Goal: Task Accomplishment & Management: Manage account settings

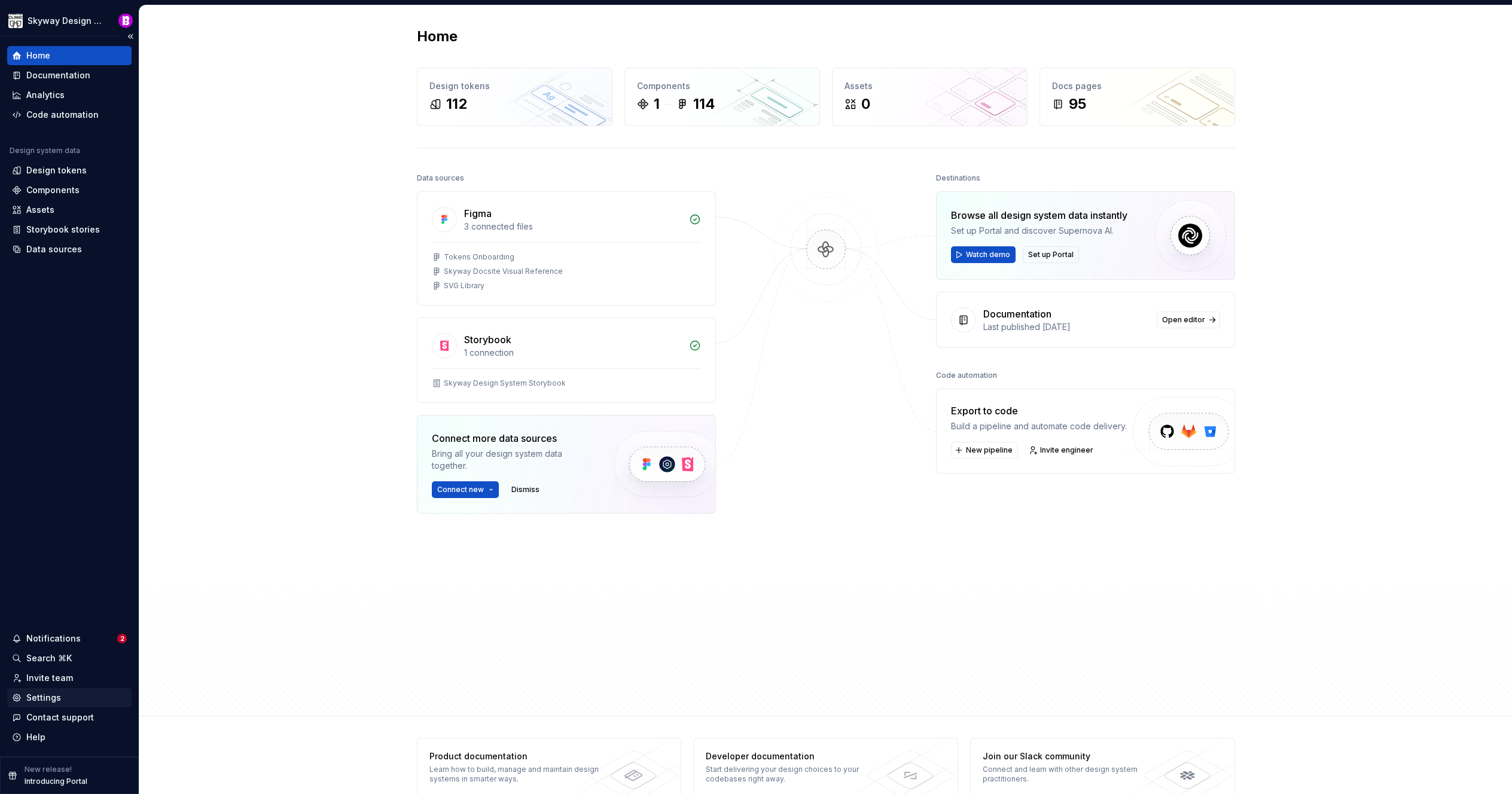
click at [45, 696] on div "Settings" at bounding box center [44, 698] width 35 height 12
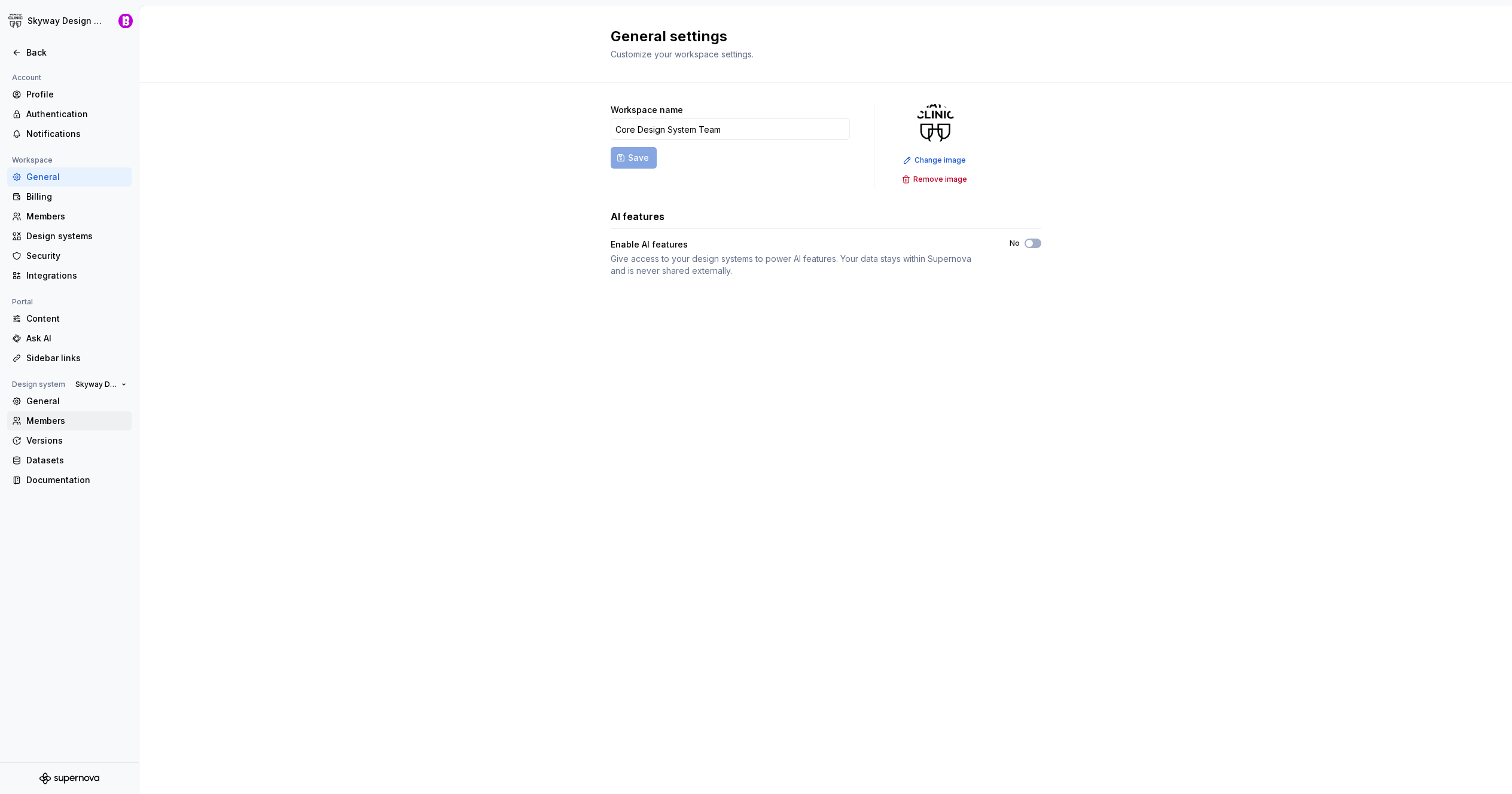
click at [51, 423] on div "Members" at bounding box center [77, 420] width 101 height 12
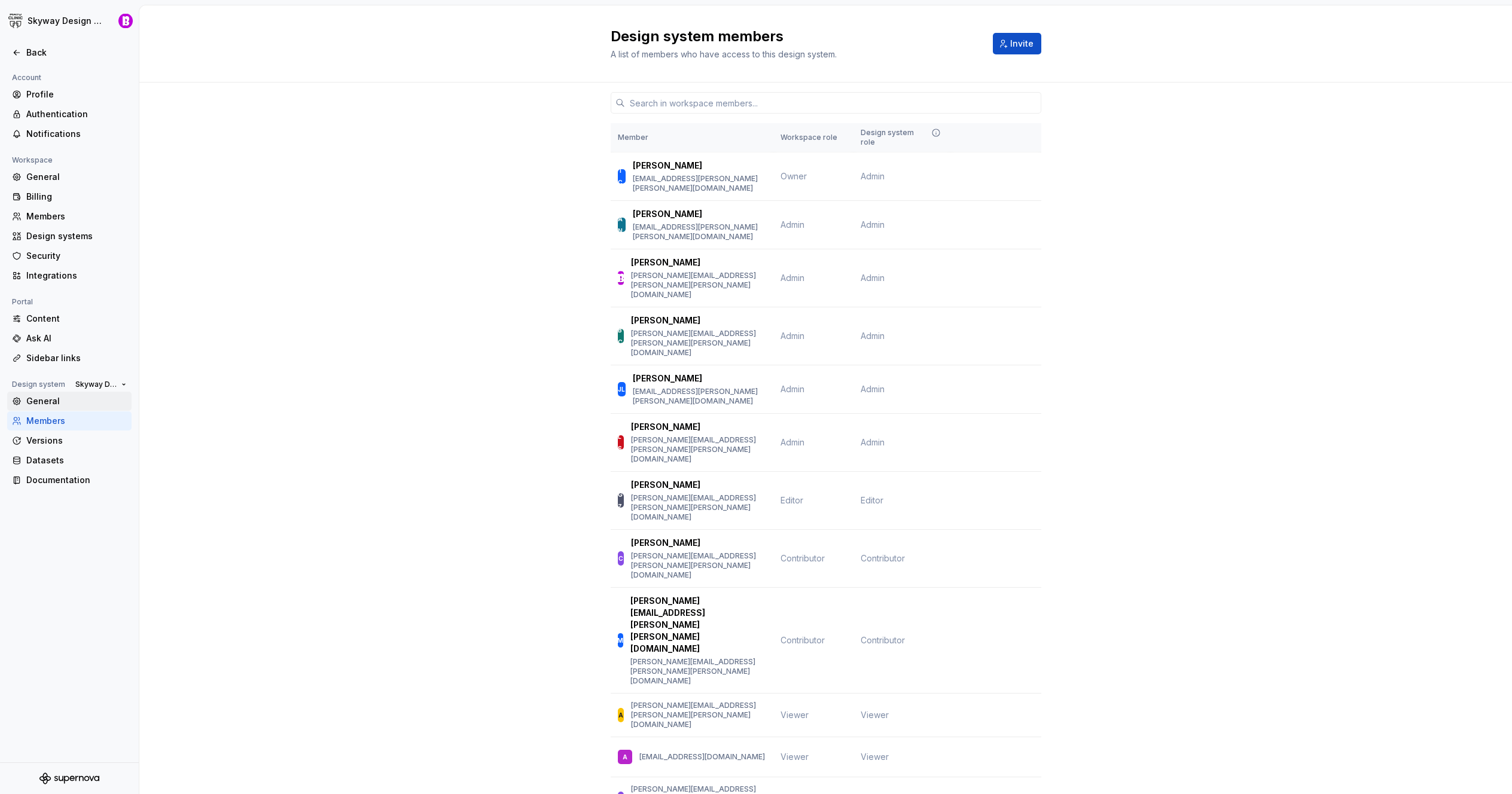
click at [52, 404] on div "General" at bounding box center [77, 401] width 101 height 12
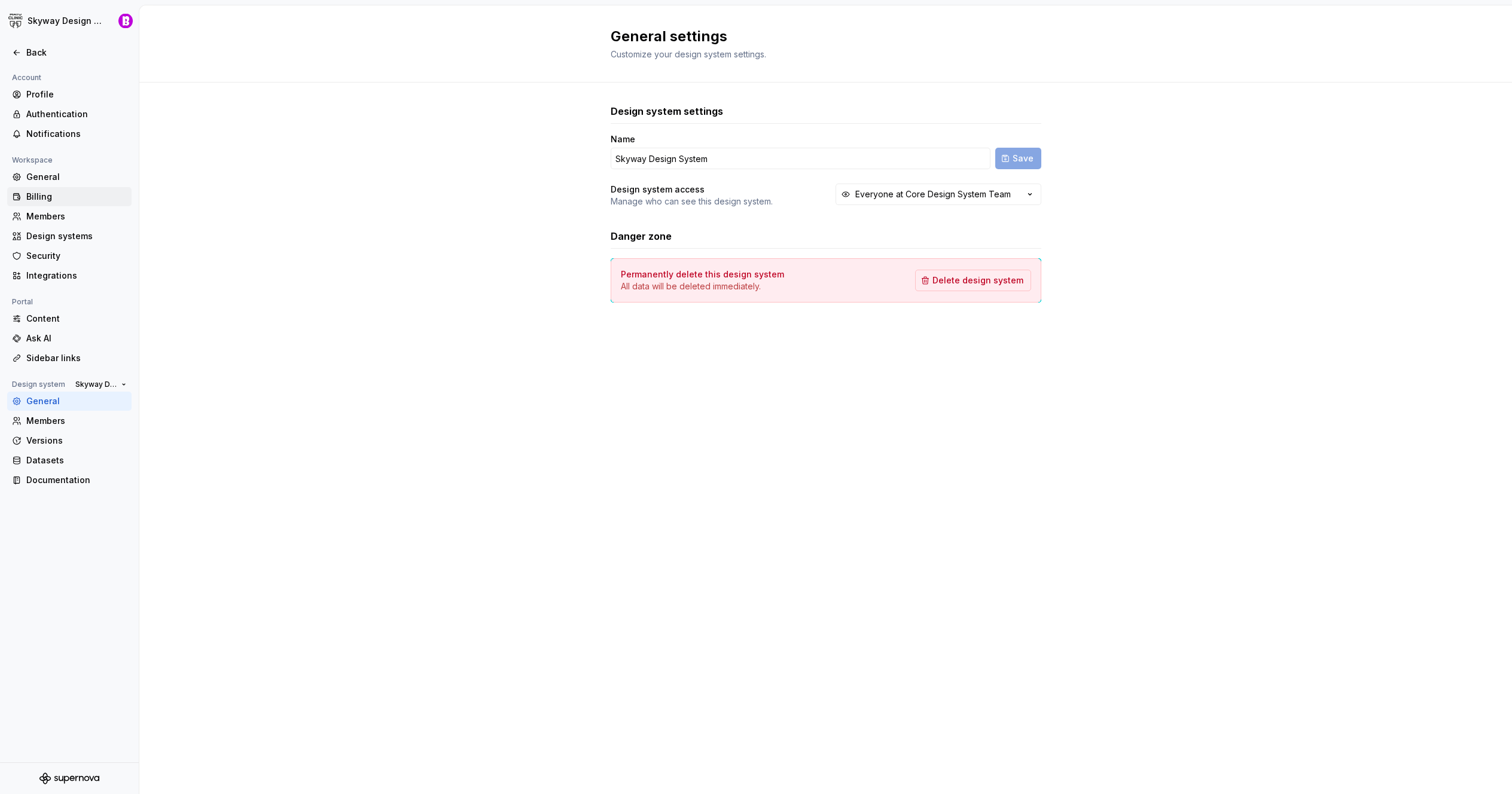
click at [30, 191] on div "Billing" at bounding box center [77, 196] width 101 height 12
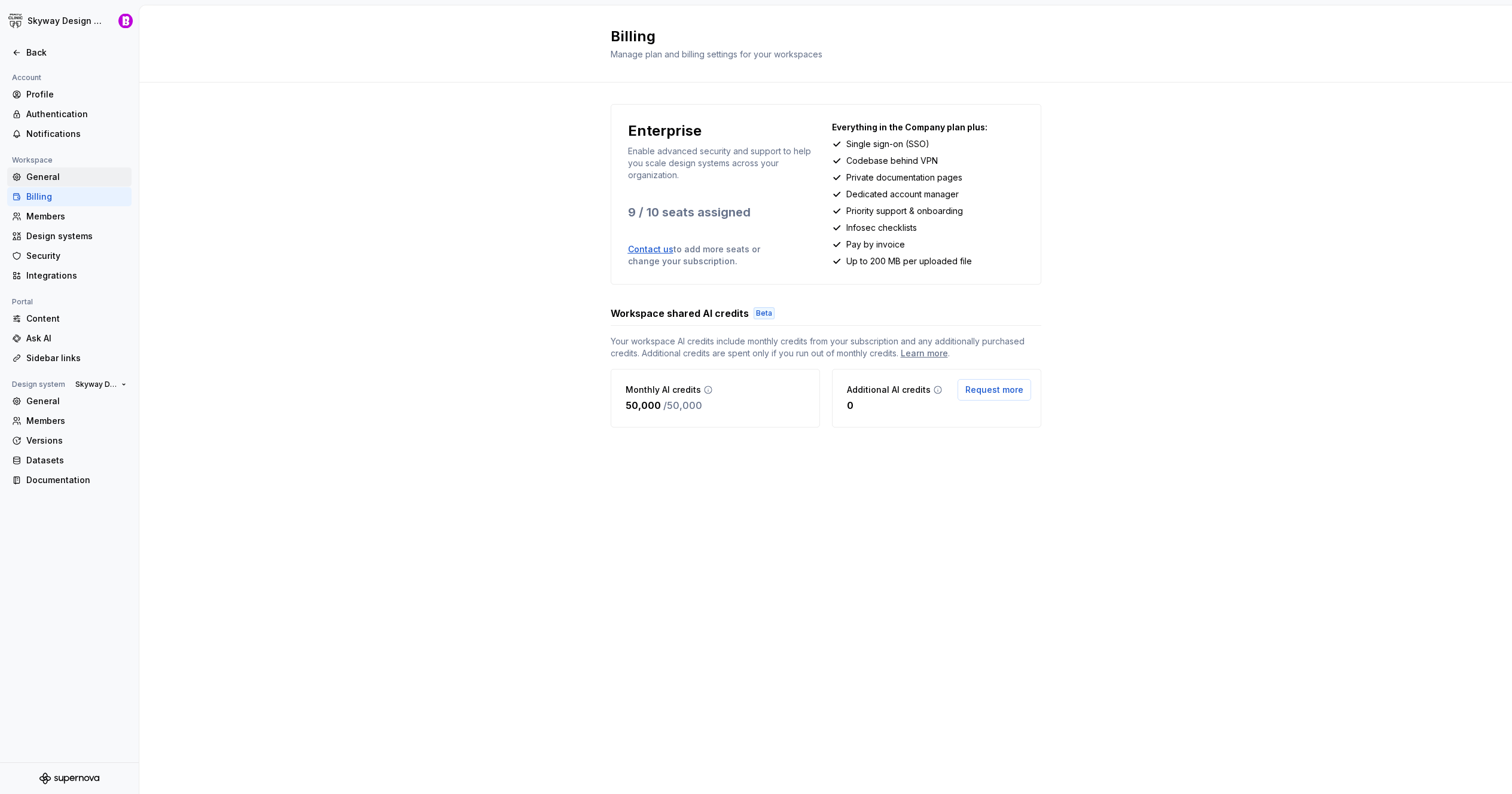
click at [50, 181] on div "General" at bounding box center [77, 177] width 101 height 12
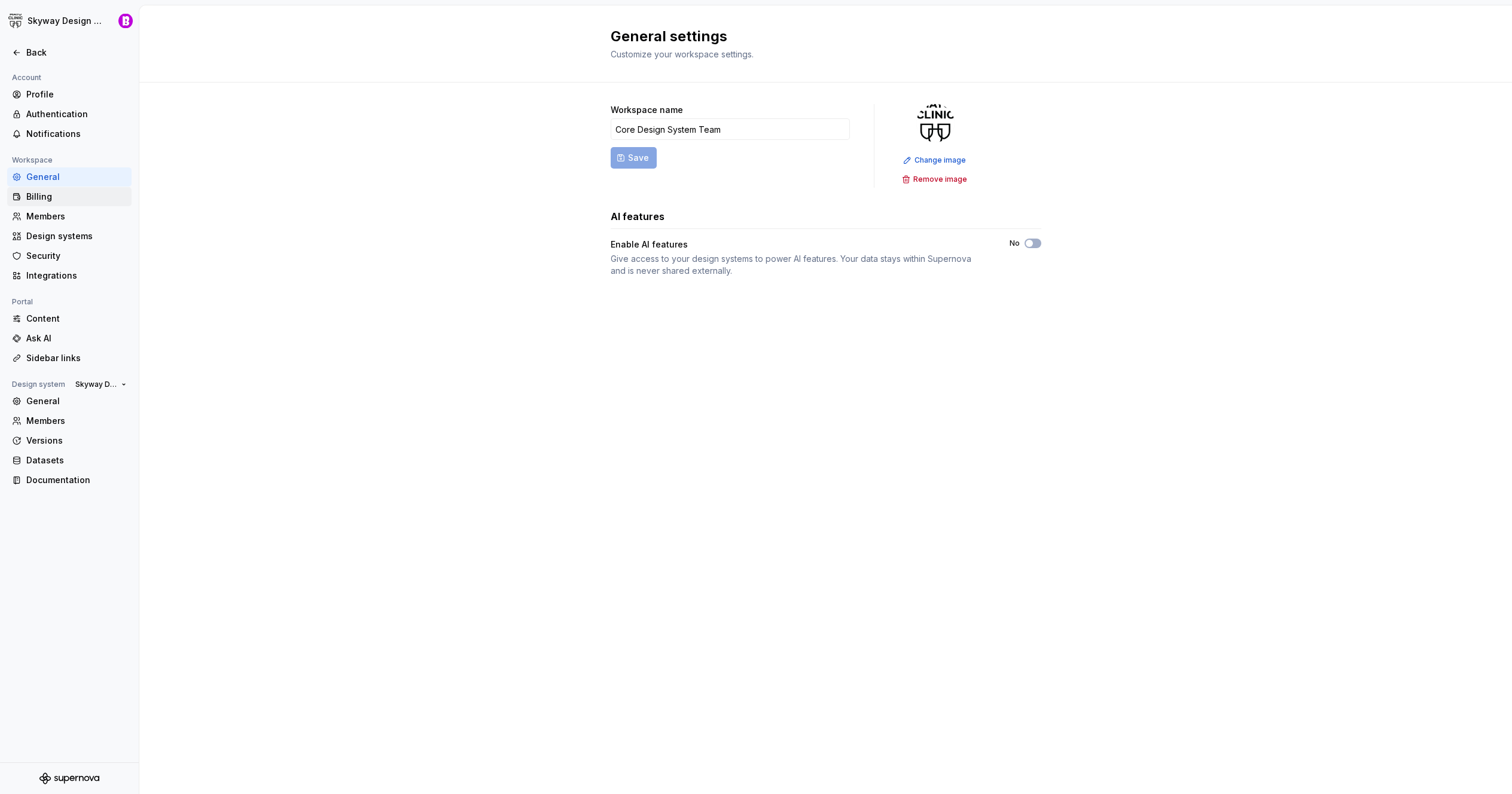
click at [45, 195] on div "Billing" at bounding box center [77, 196] width 101 height 12
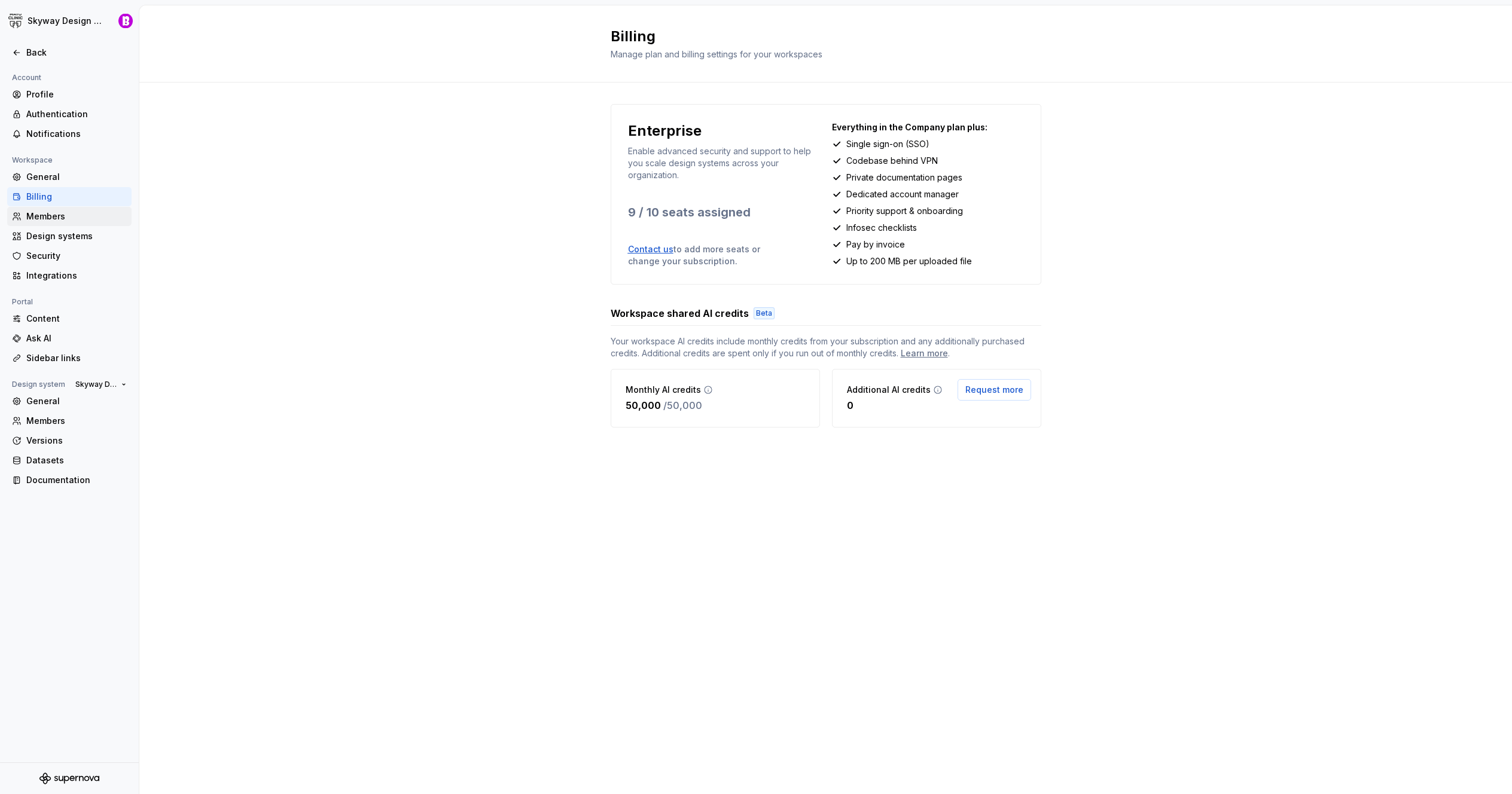
click at [58, 216] on div "Members" at bounding box center [77, 216] width 101 height 12
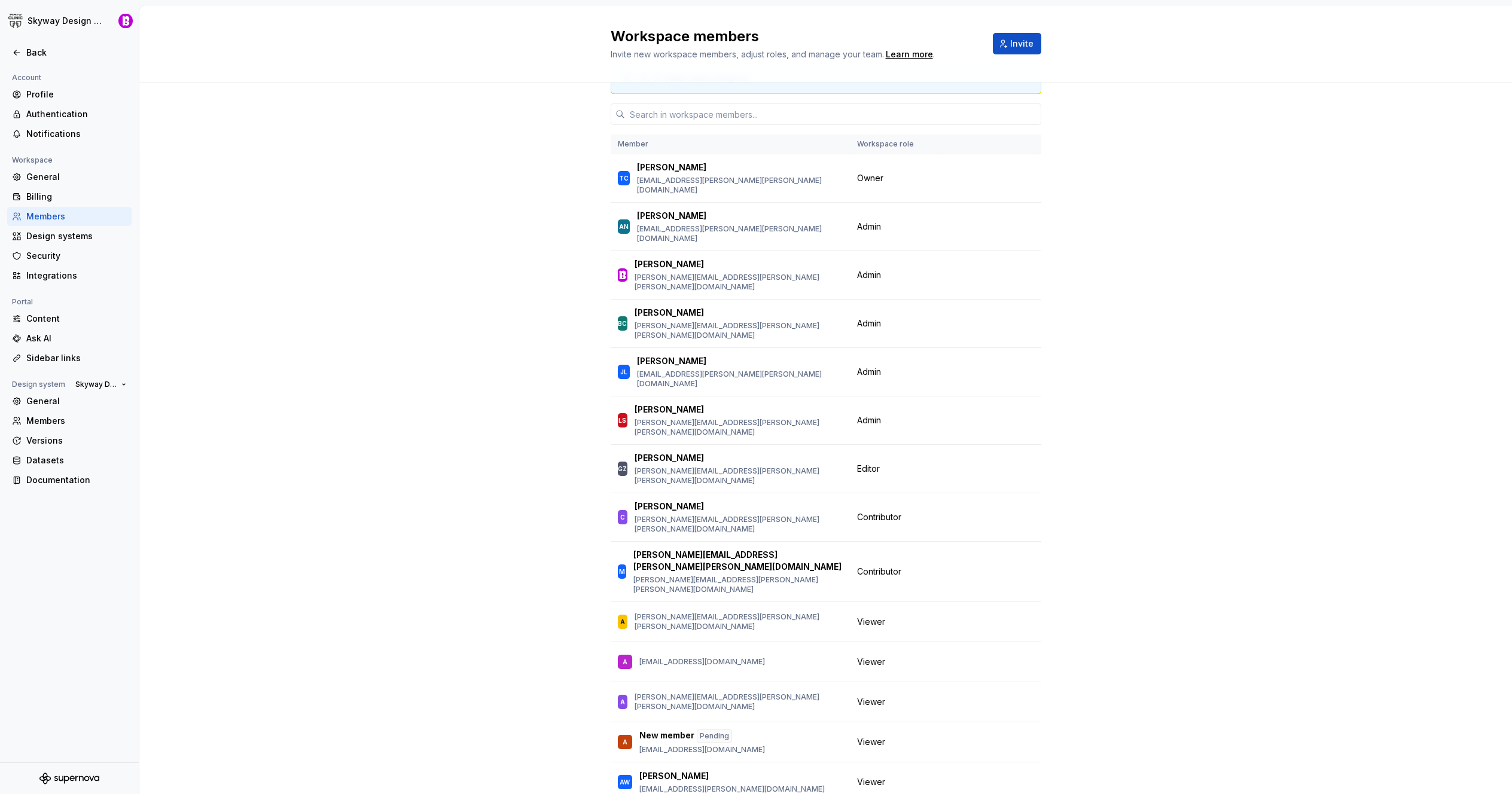
scroll to position [77, 0]
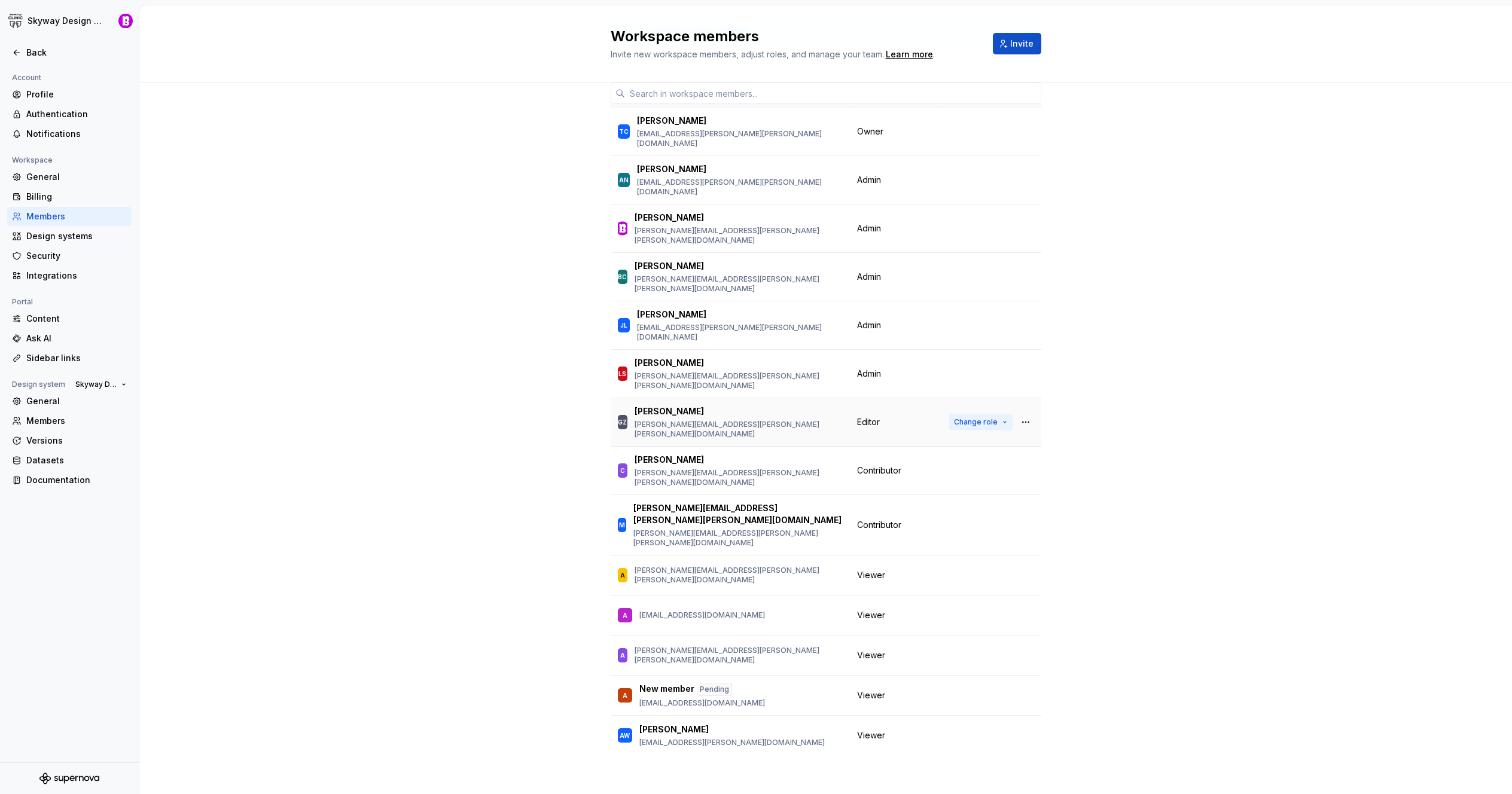
click at [991, 414] on button "Change role" at bounding box center [981, 422] width 64 height 17
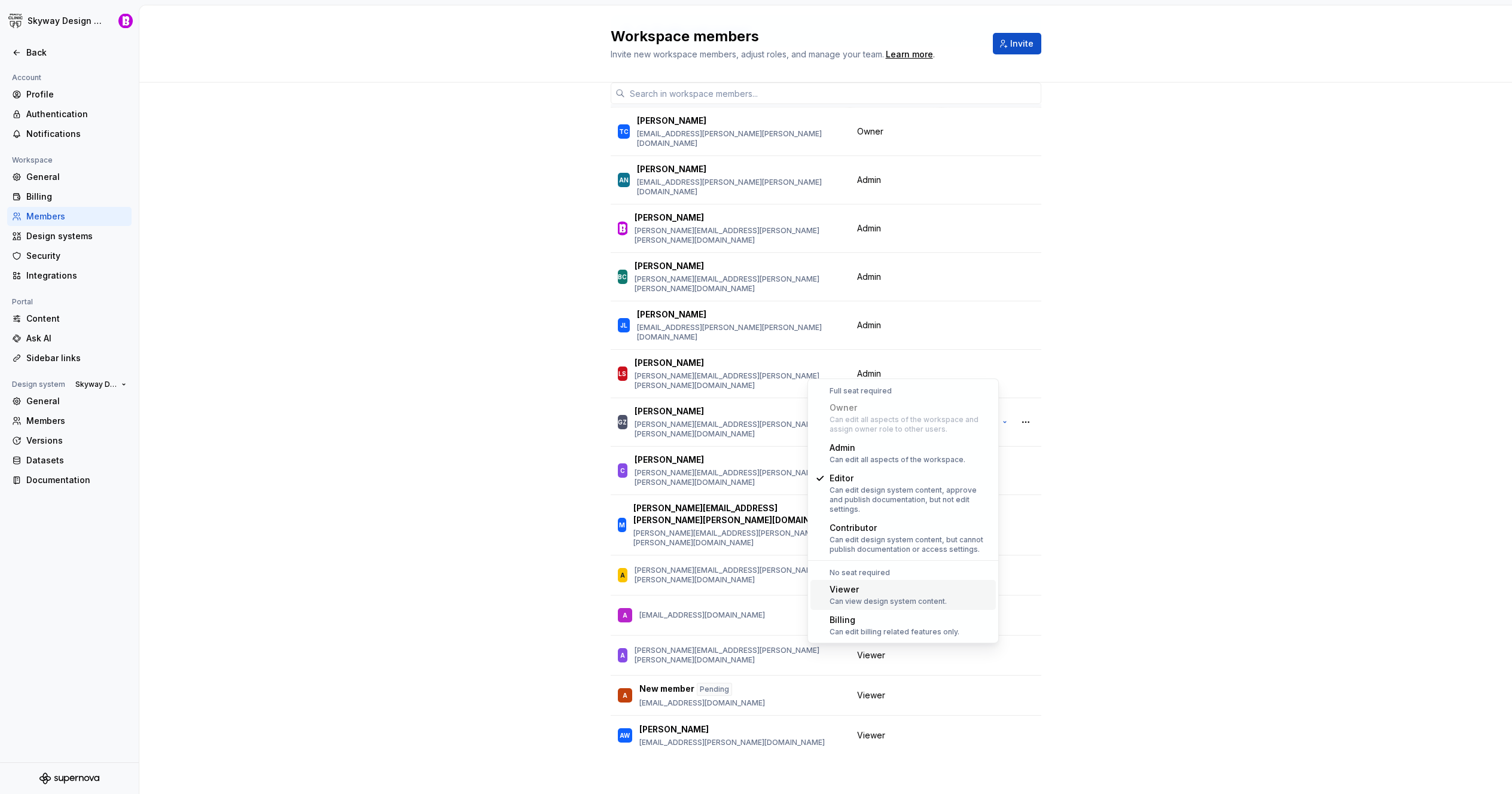
click at [881, 596] on div "Can view design system content." at bounding box center [888, 601] width 117 height 9
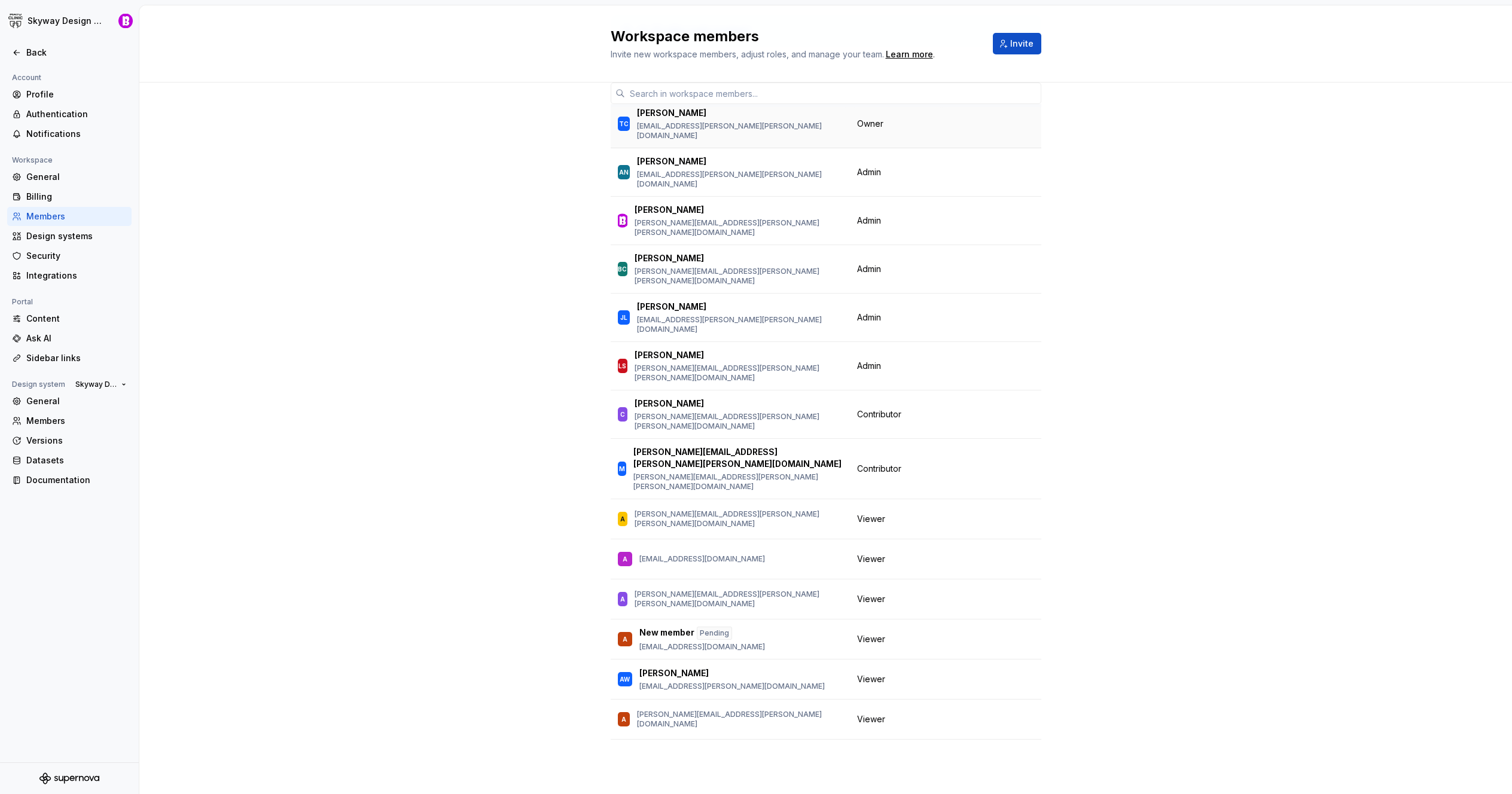
scroll to position [0, 0]
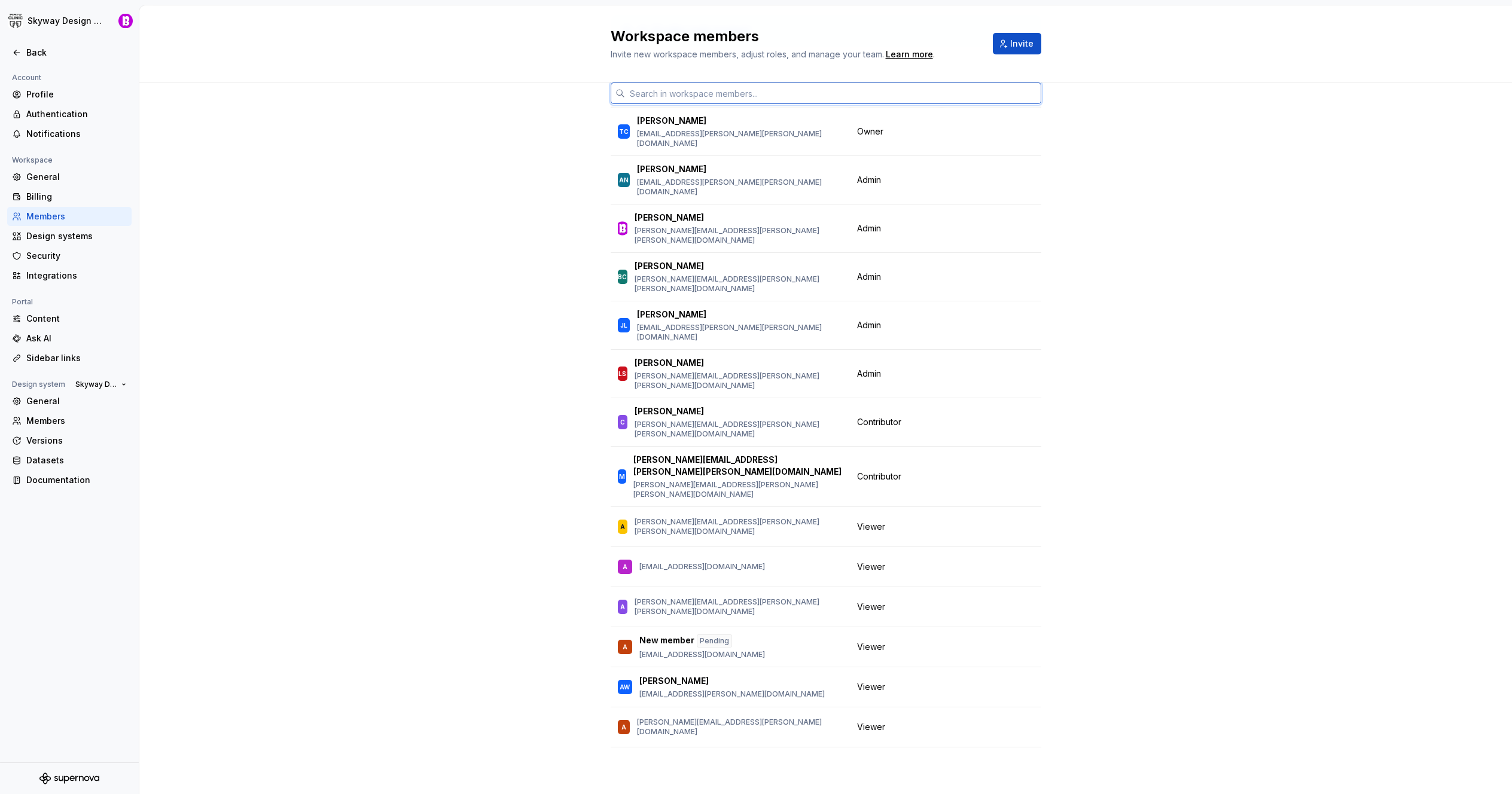
click at [789, 101] on input "text" at bounding box center [833, 93] width 416 height 22
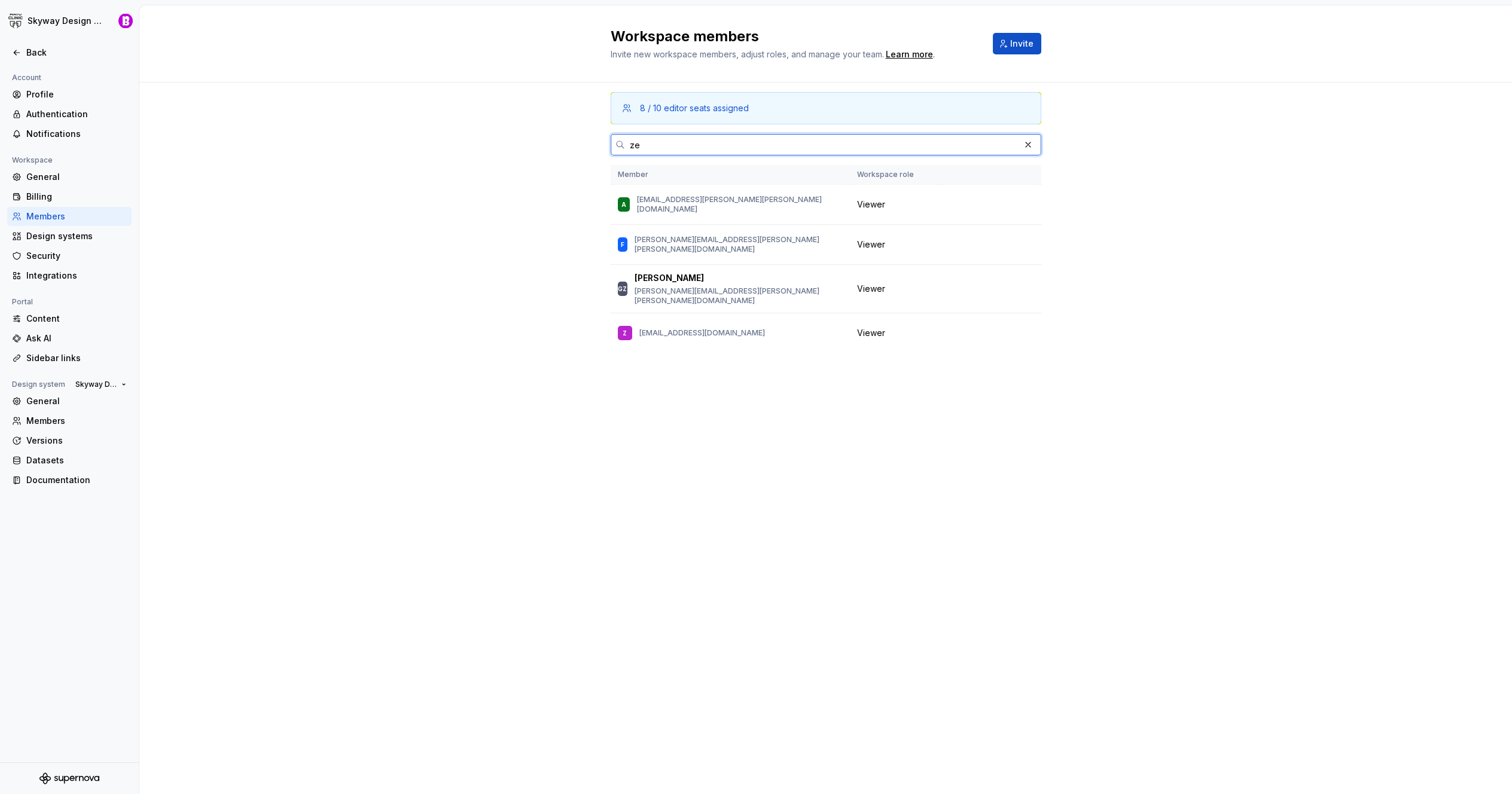
type input "z"
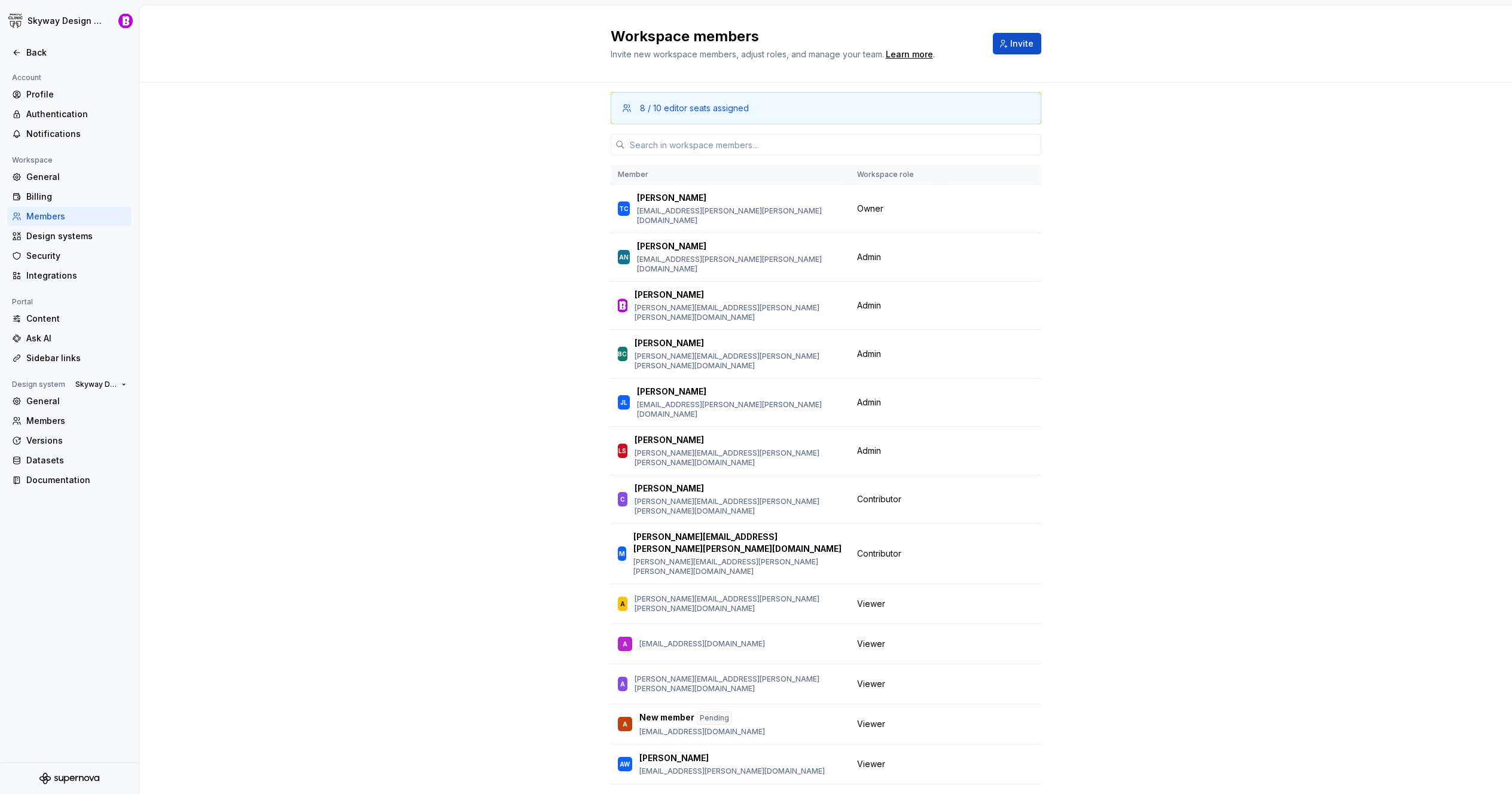
click at [1321, 455] on div "8 / 10 editor seats assigned Member Workspace role [PERSON_NAME] [PERSON_NAME] …" at bounding box center [826, 477] width 1373 height 789
click at [45, 175] on div "General" at bounding box center [77, 177] width 101 height 12
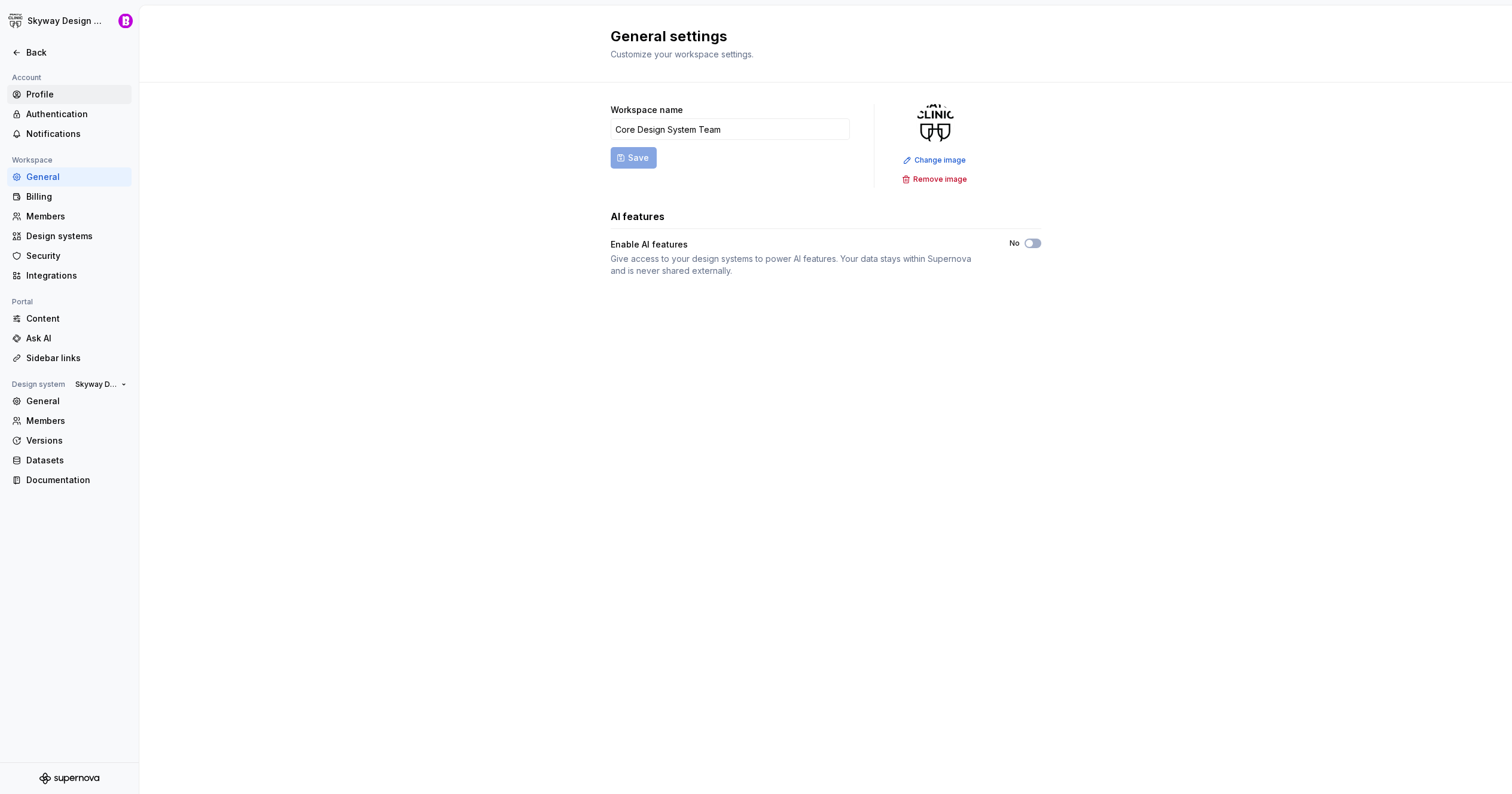
click at [55, 97] on div "Profile" at bounding box center [77, 94] width 101 height 12
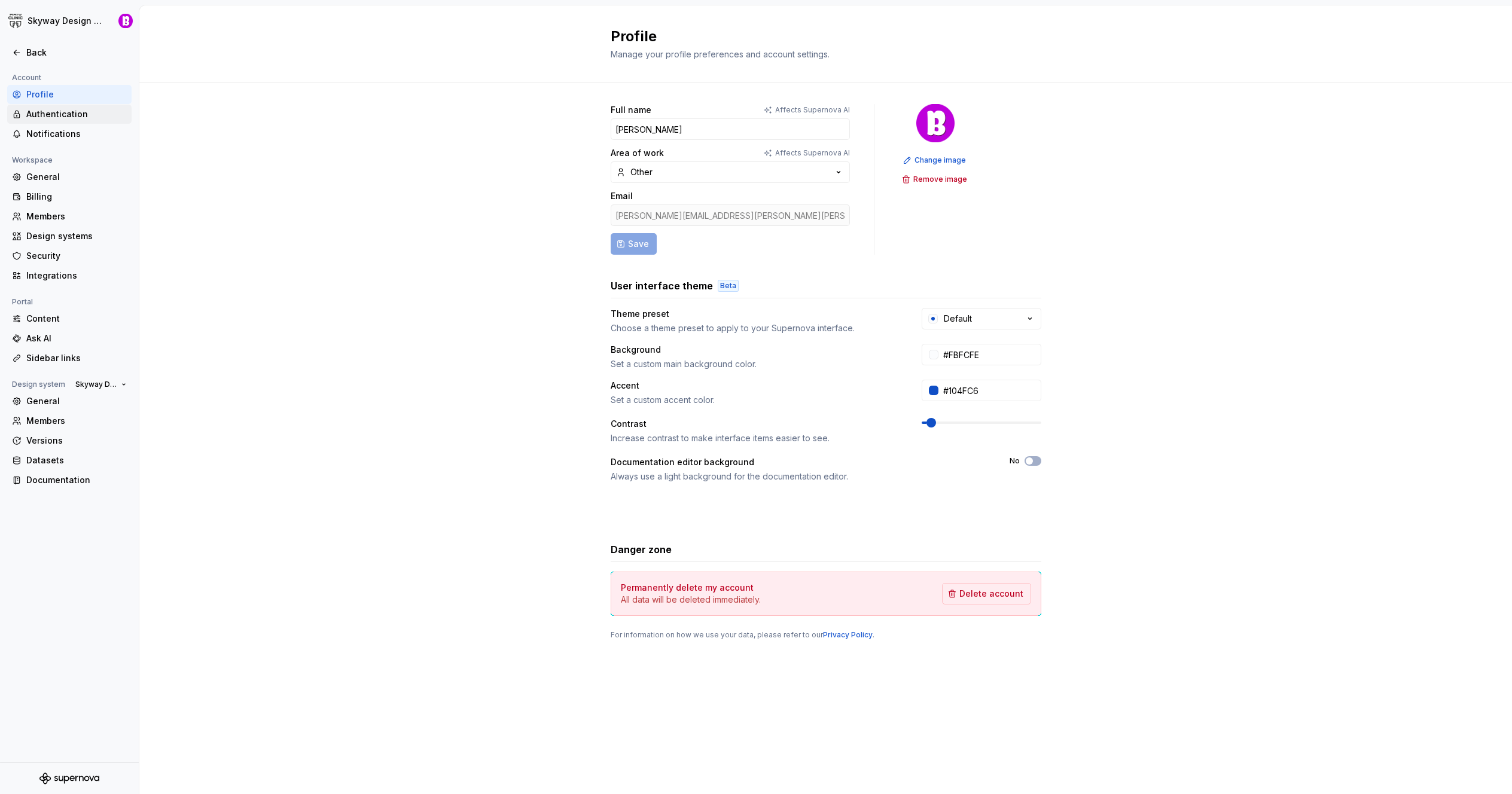
click at [68, 116] on div "Authentication" at bounding box center [77, 114] width 101 height 12
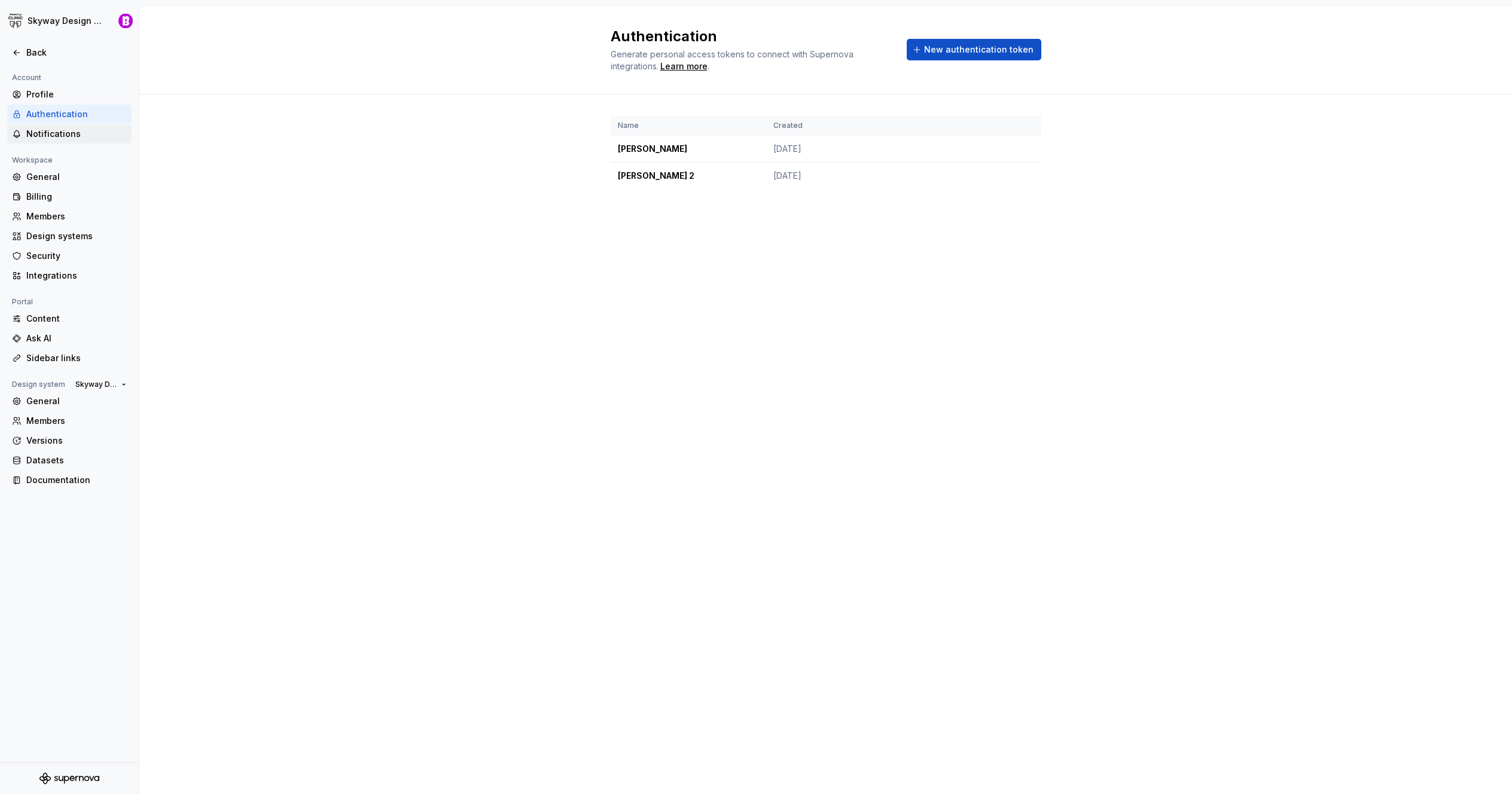
click at [55, 138] on div "Notifications" at bounding box center [77, 134] width 101 height 12
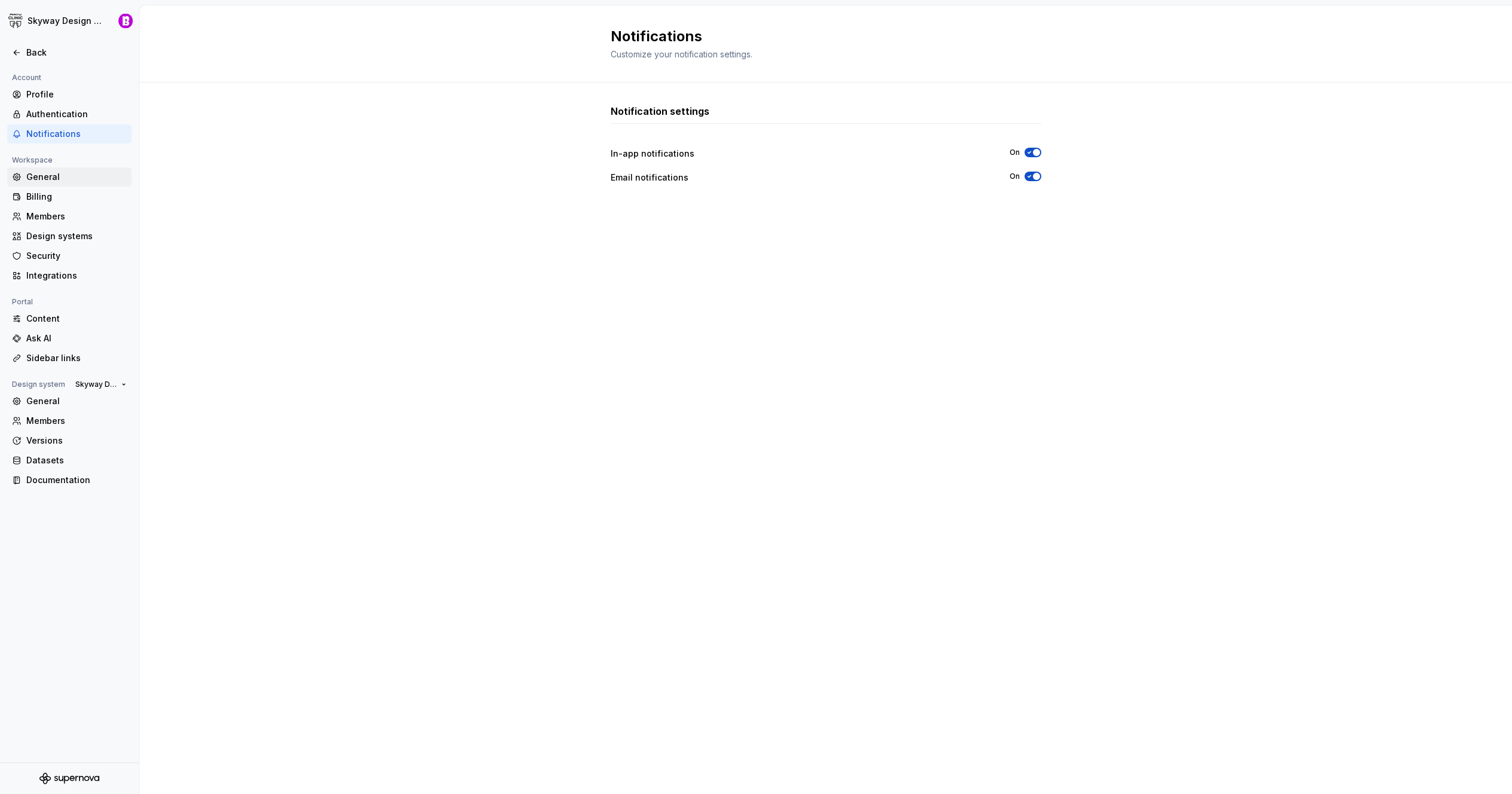
click at [42, 180] on div "General" at bounding box center [77, 177] width 101 height 12
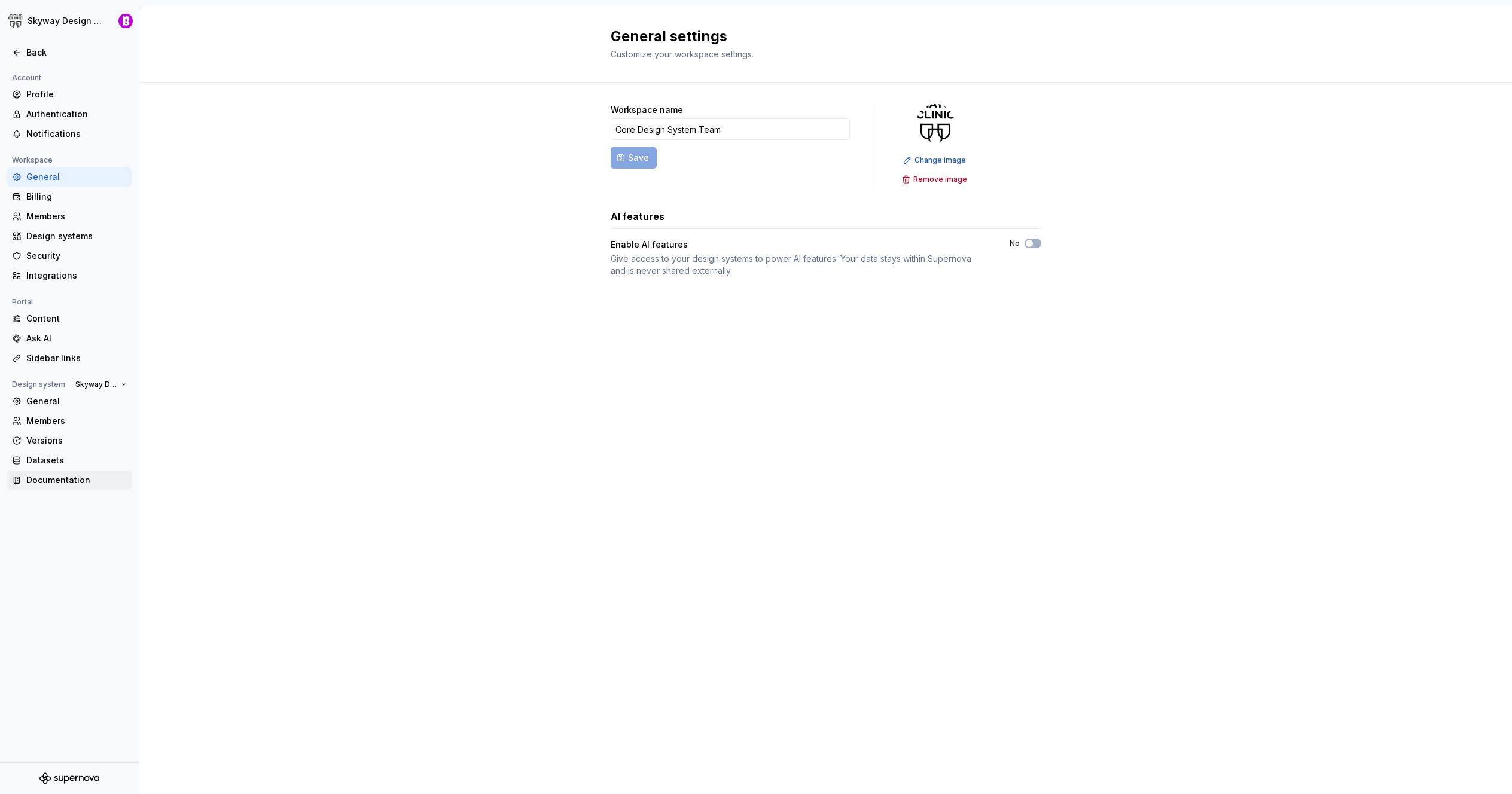
click at [45, 481] on div "Documentation" at bounding box center [77, 480] width 101 height 12
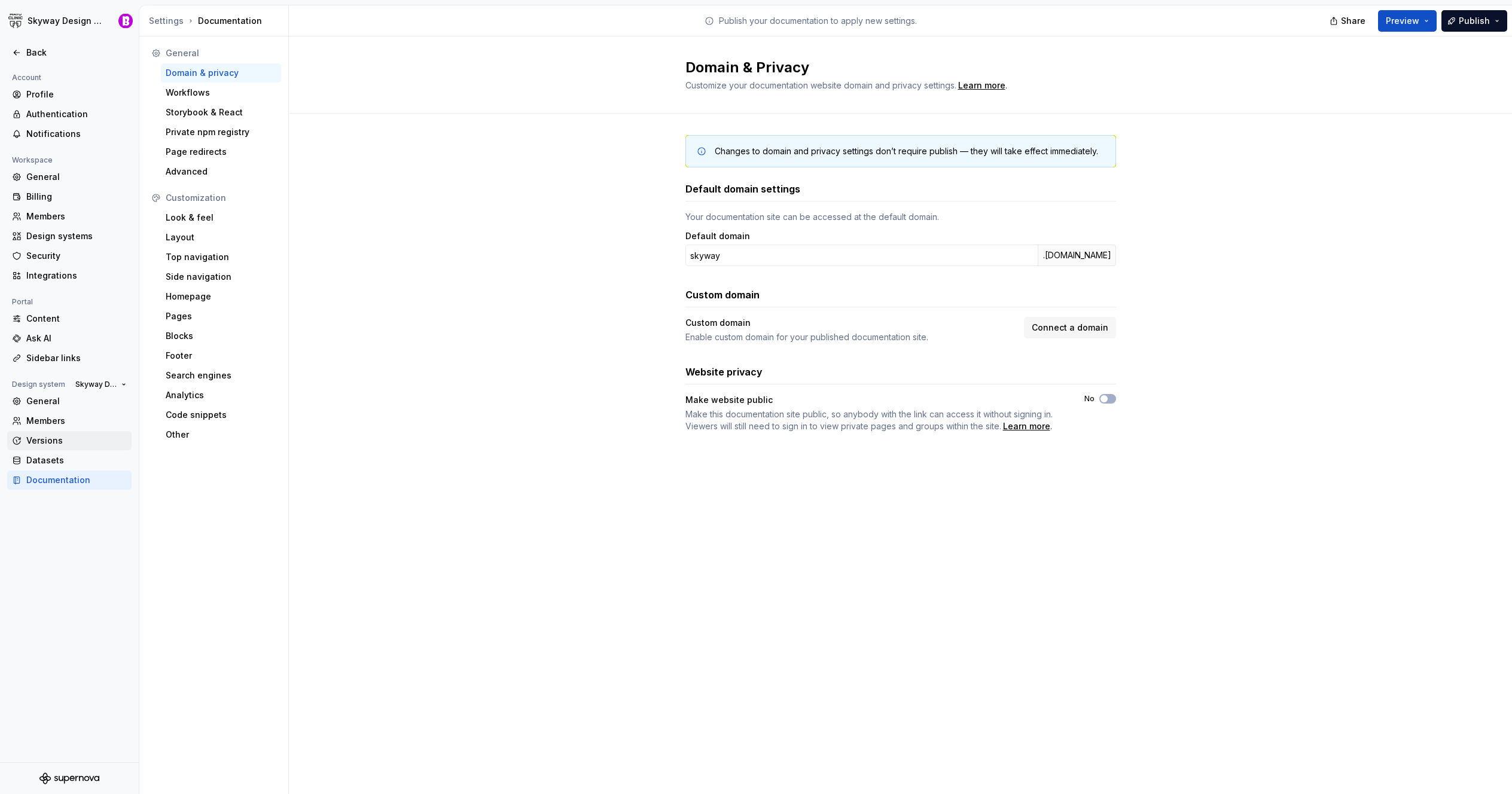
click at [45, 442] on div "Versions" at bounding box center [77, 440] width 101 height 12
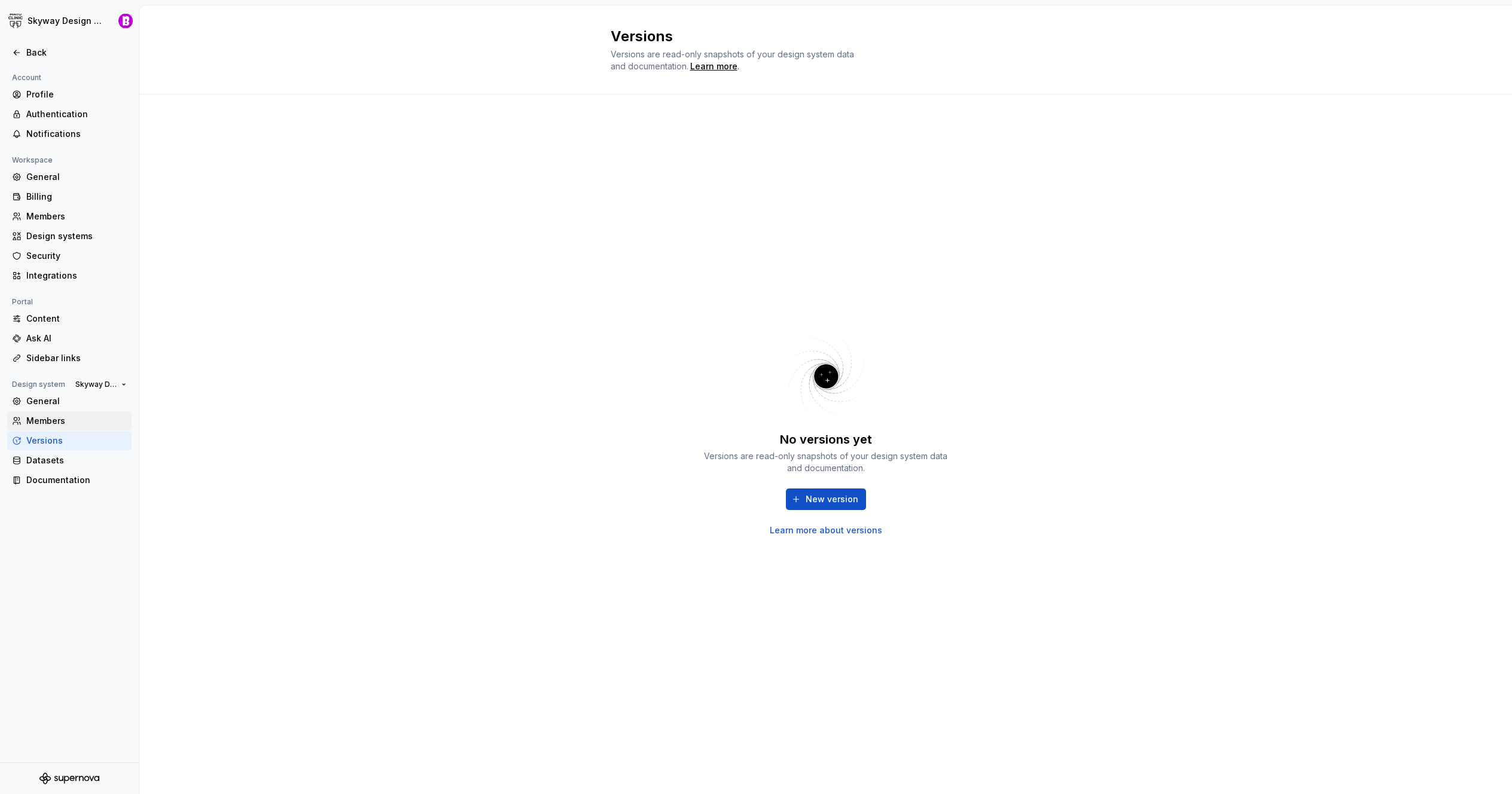
click at [45, 419] on div "Members" at bounding box center [77, 420] width 101 height 12
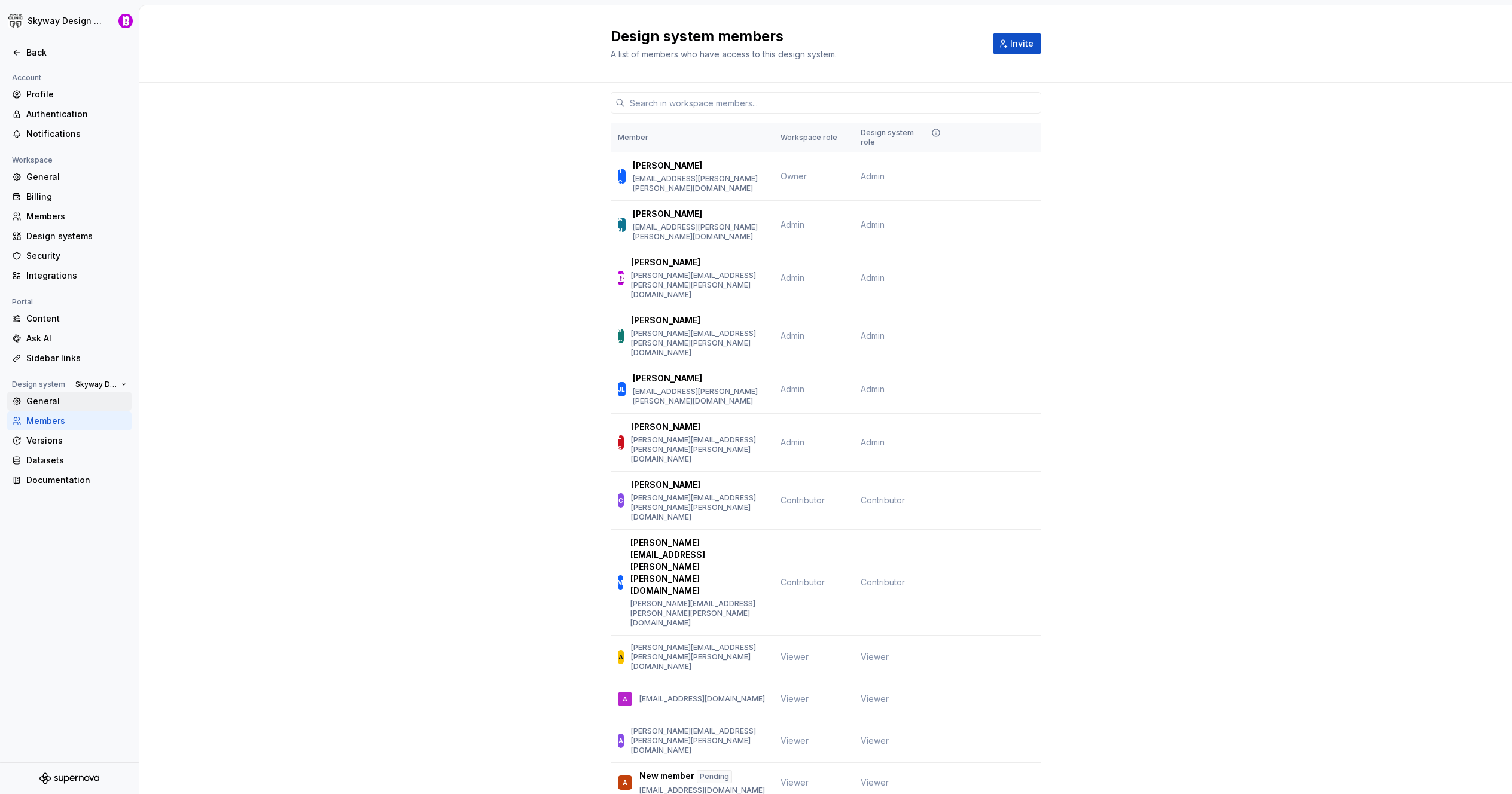
click at [45, 402] on div "General" at bounding box center [77, 401] width 101 height 12
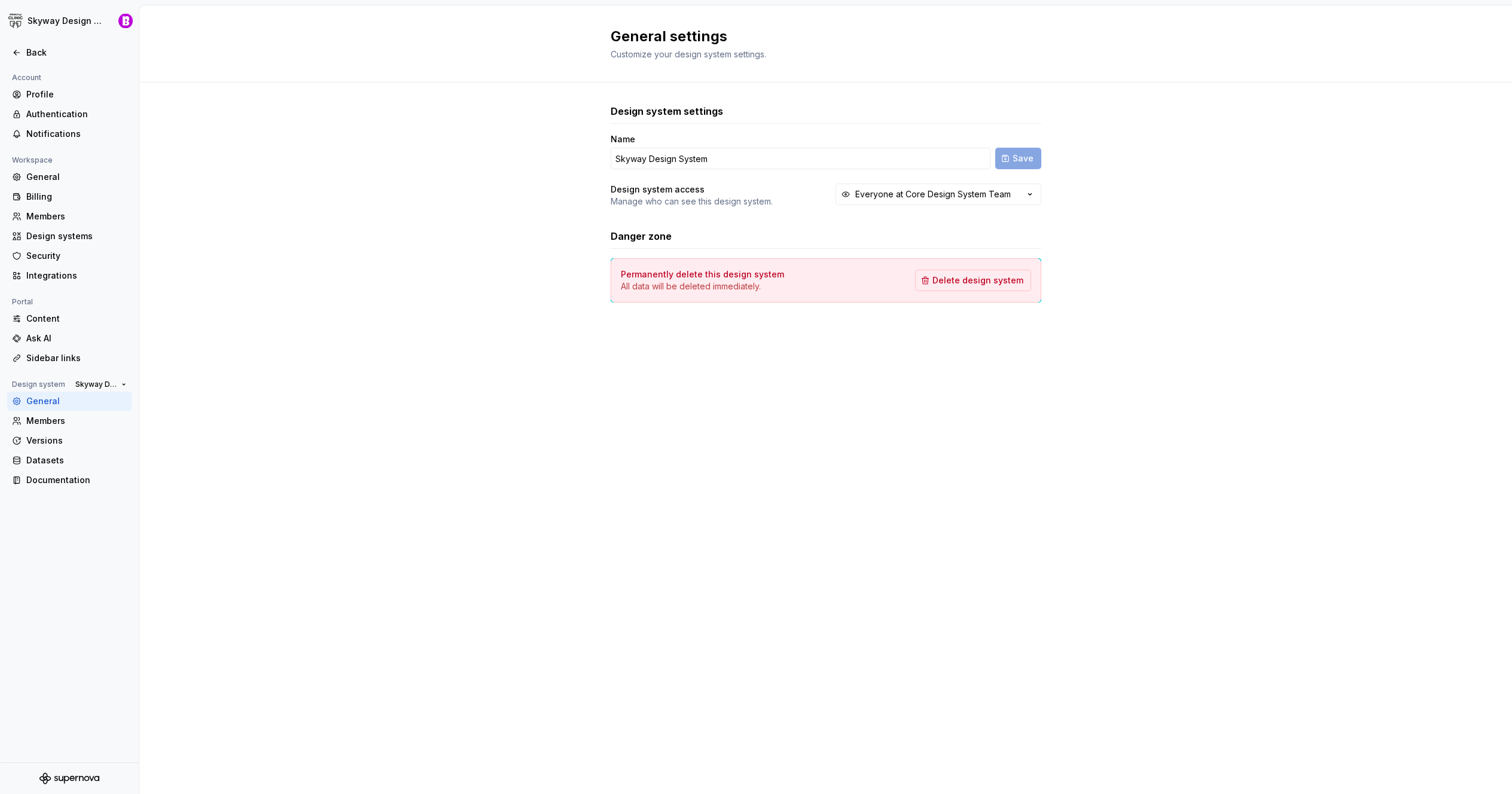
click at [531, 231] on div "Design system settings Name Skyway Design System Save Design system access Mana…" at bounding box center [826, 215] width 1373 height 265
click at [37, 59] on div "Back" at bounding box center [69, 52] width 124 height 19
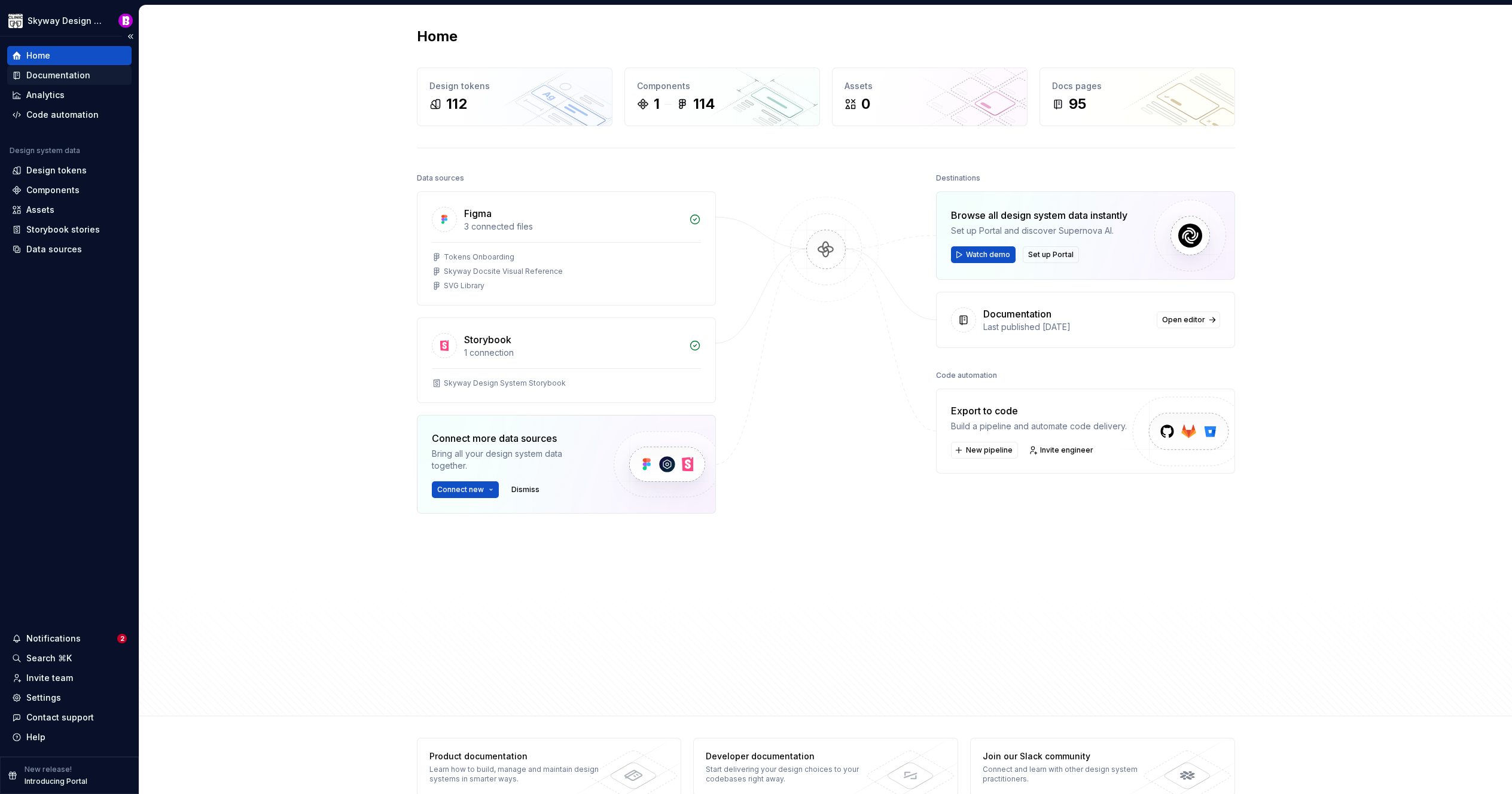
click at [52, 78] on div "Documentation" at bounding box center [58, 75] width 64 height 12
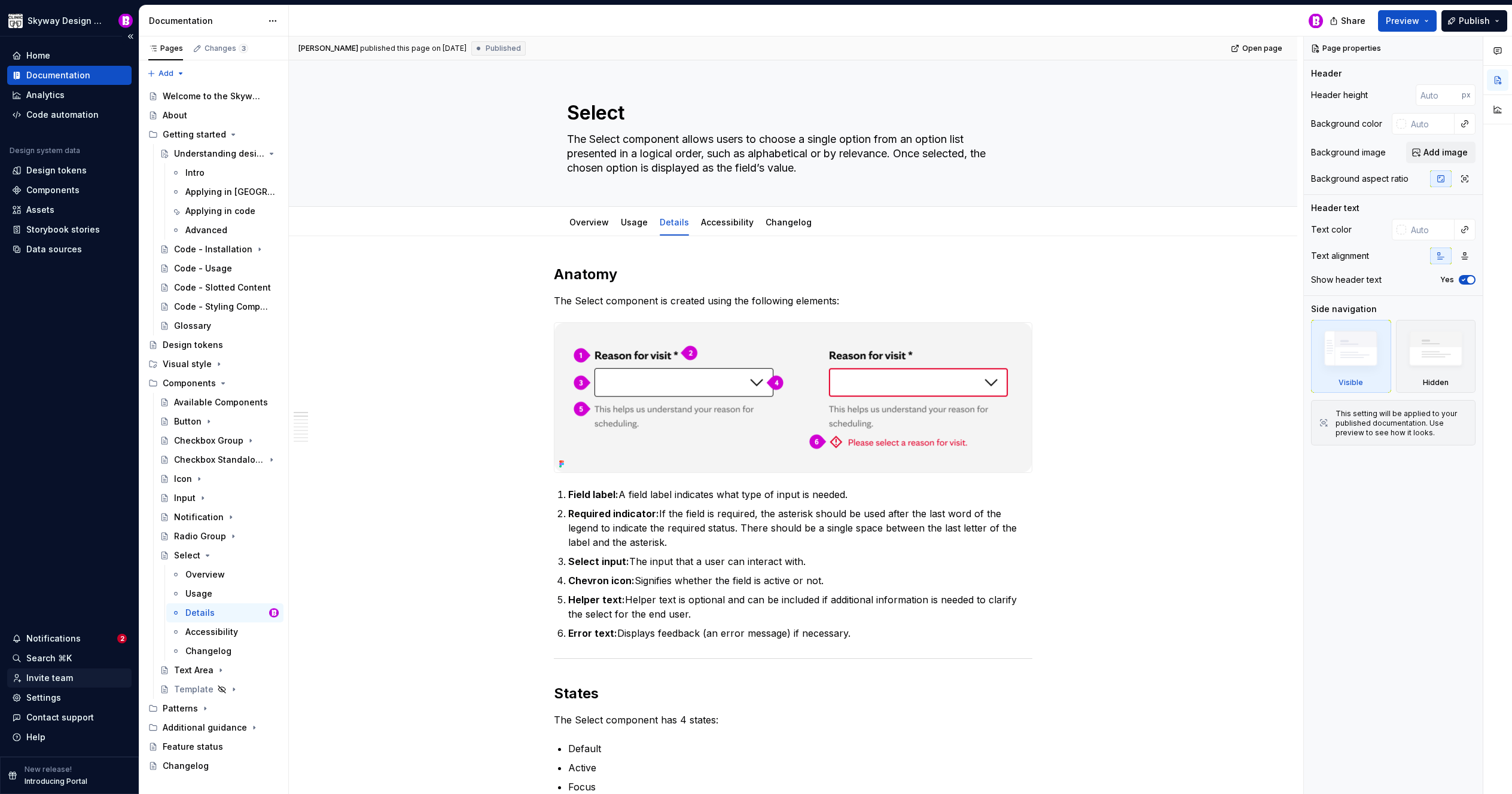
click at [46, 678] on div "Invite team" at bounding box center [50, 678] width 47 height 12
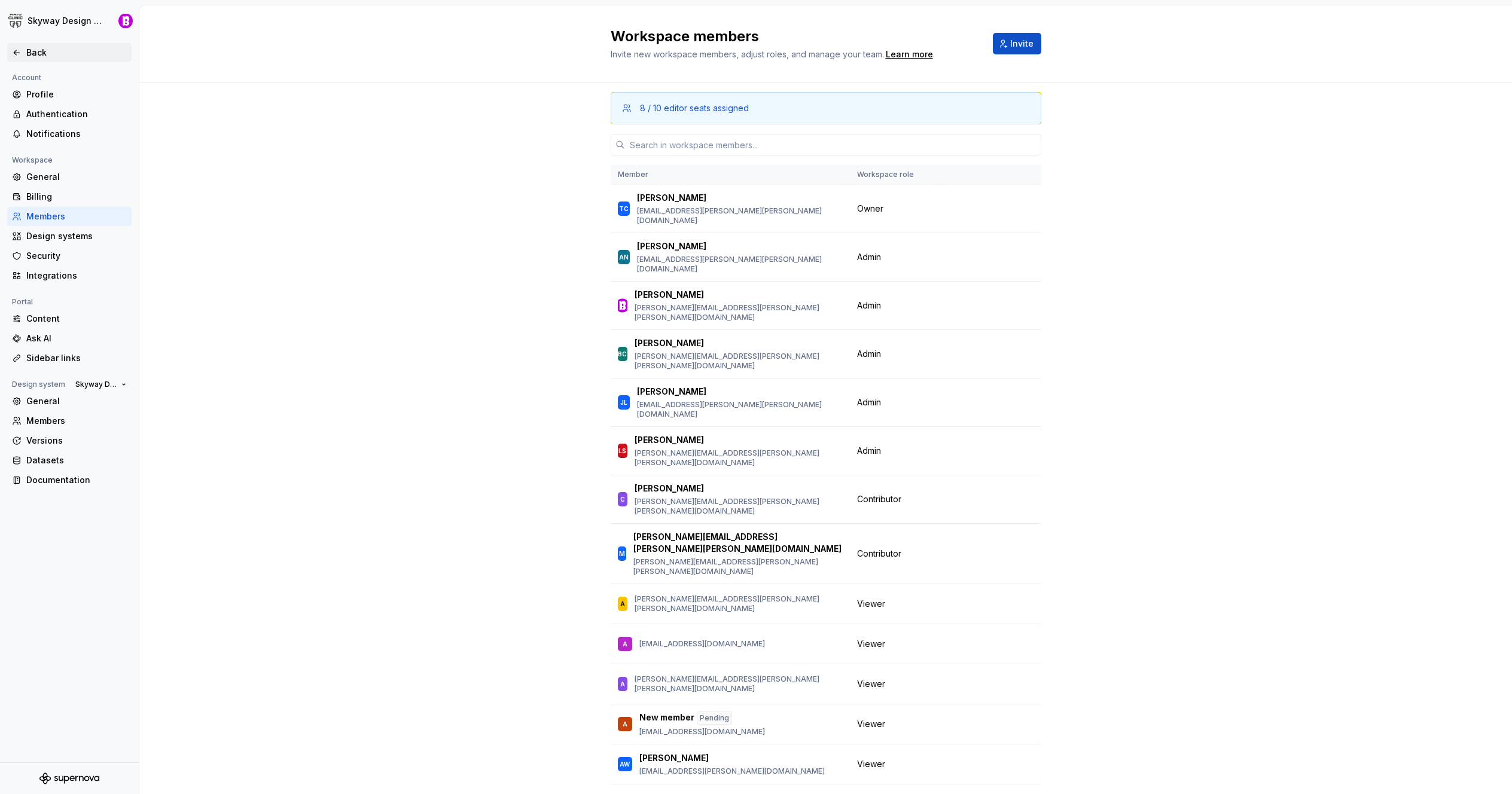
click at [17, 48] on icon at bounding box center [17, 52] width 9 height 9
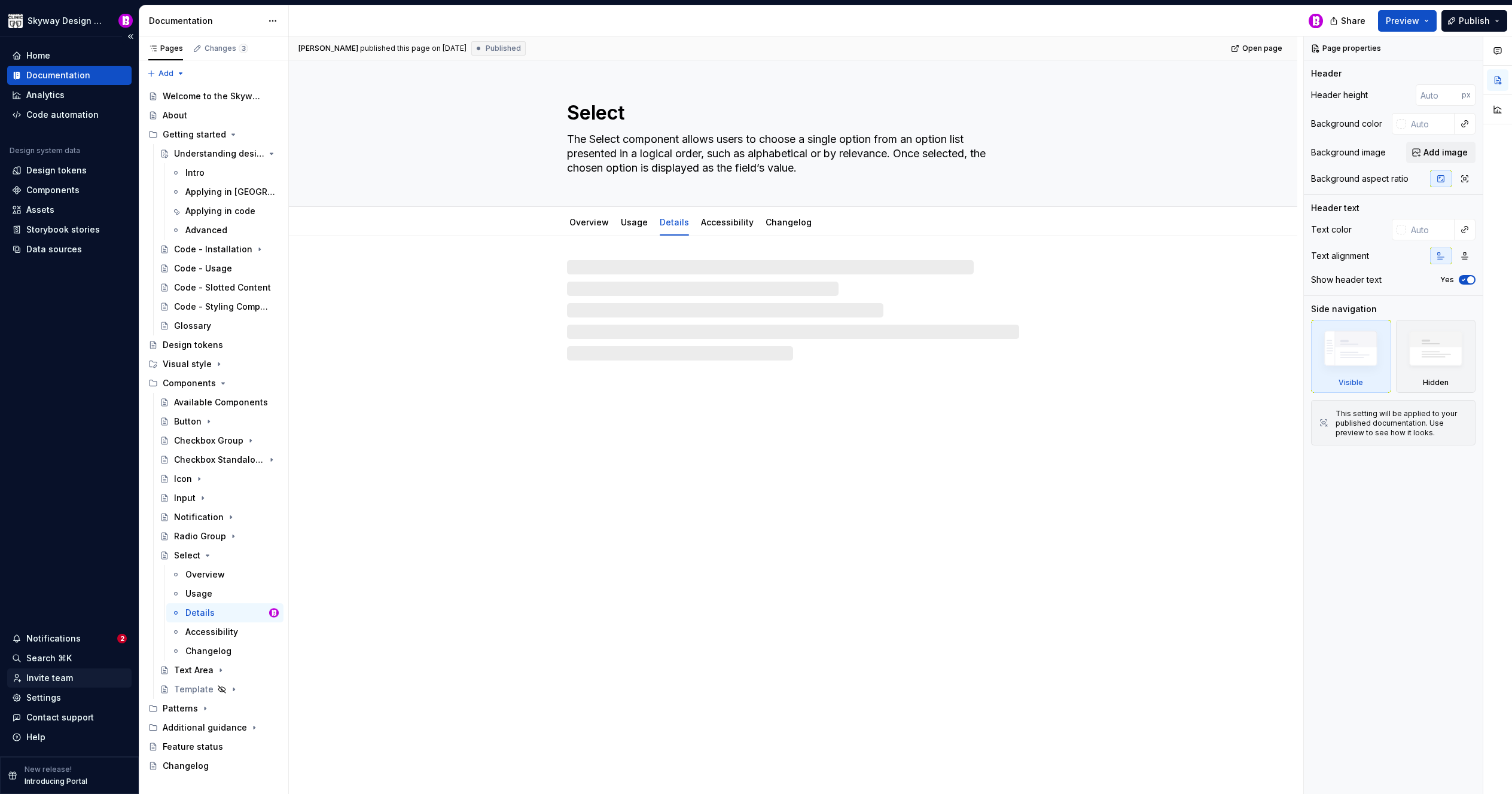
type textarea "*"
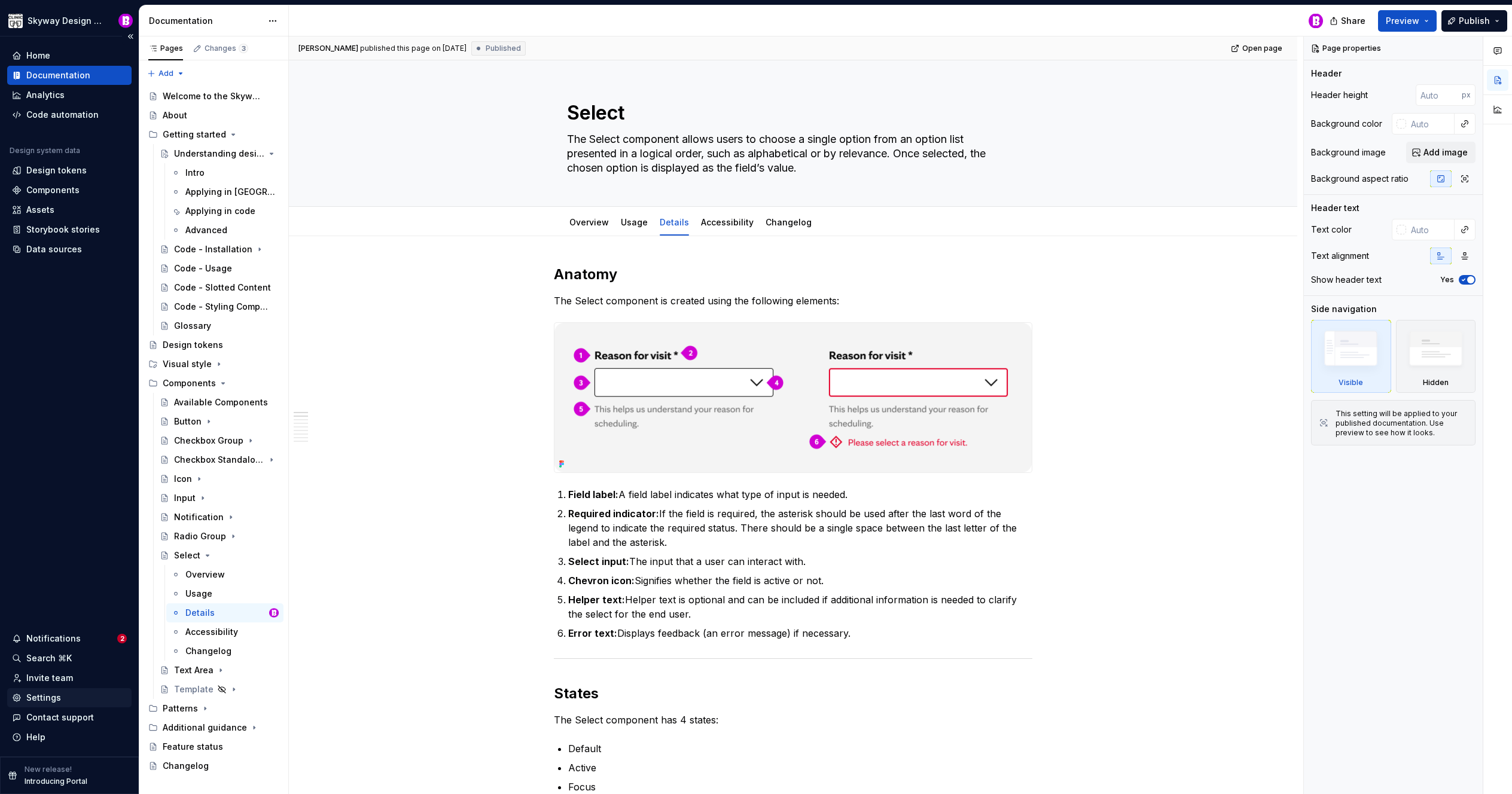
click at [41, 695] on div "Settings" at bounding box center [44, 698] width 35 height 12
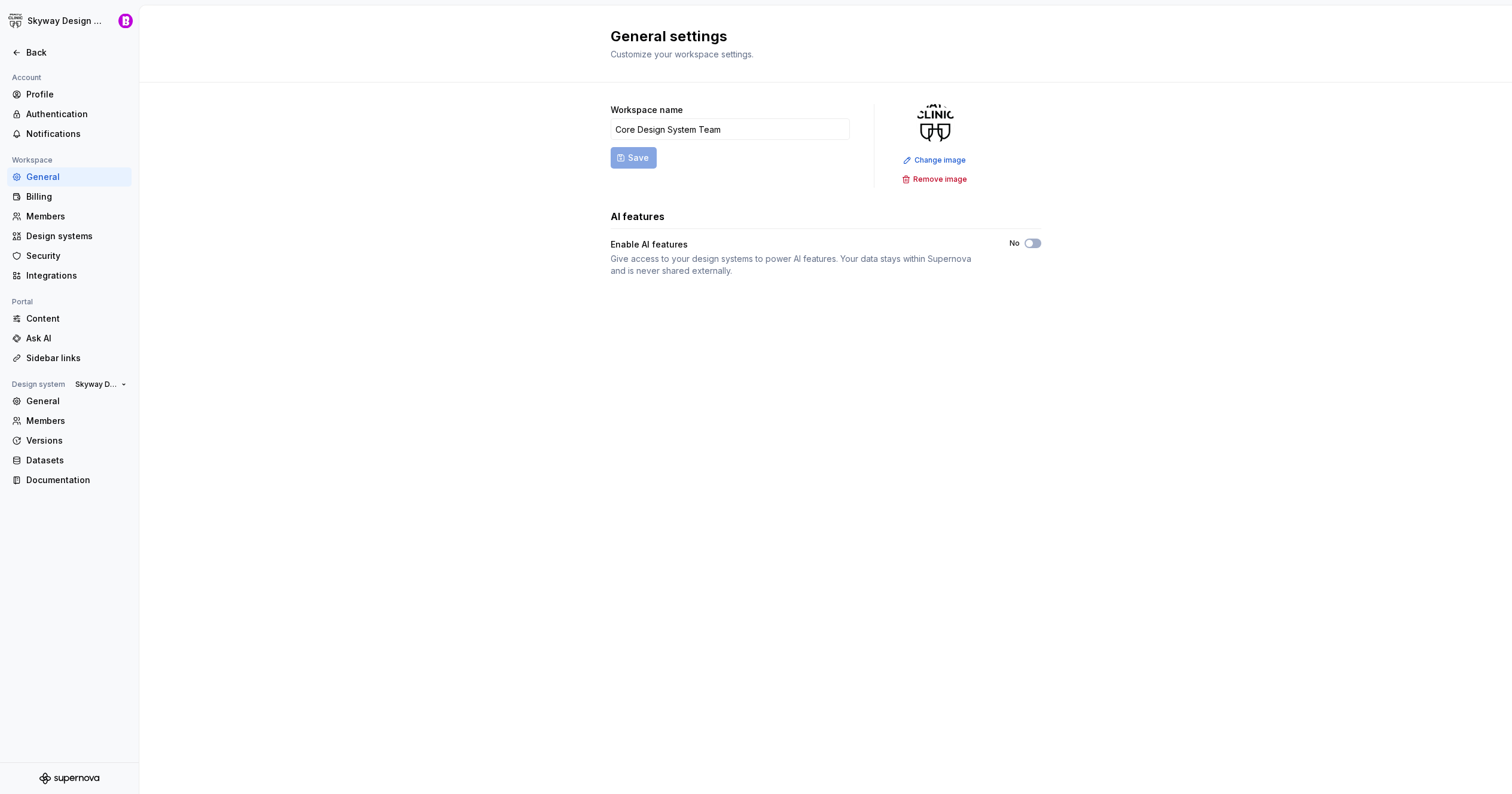
click at [294, 239] on div "Workspace name Core Design System Team Save Change image Remove image AI featur…" at bounding box center [826, 203] width 1373 height 240
click at [58, 249] on div "Security" at bounding box center [69, 256] width 124 height 19
